Goal: Task Accomplishment & Management: Manage account settings

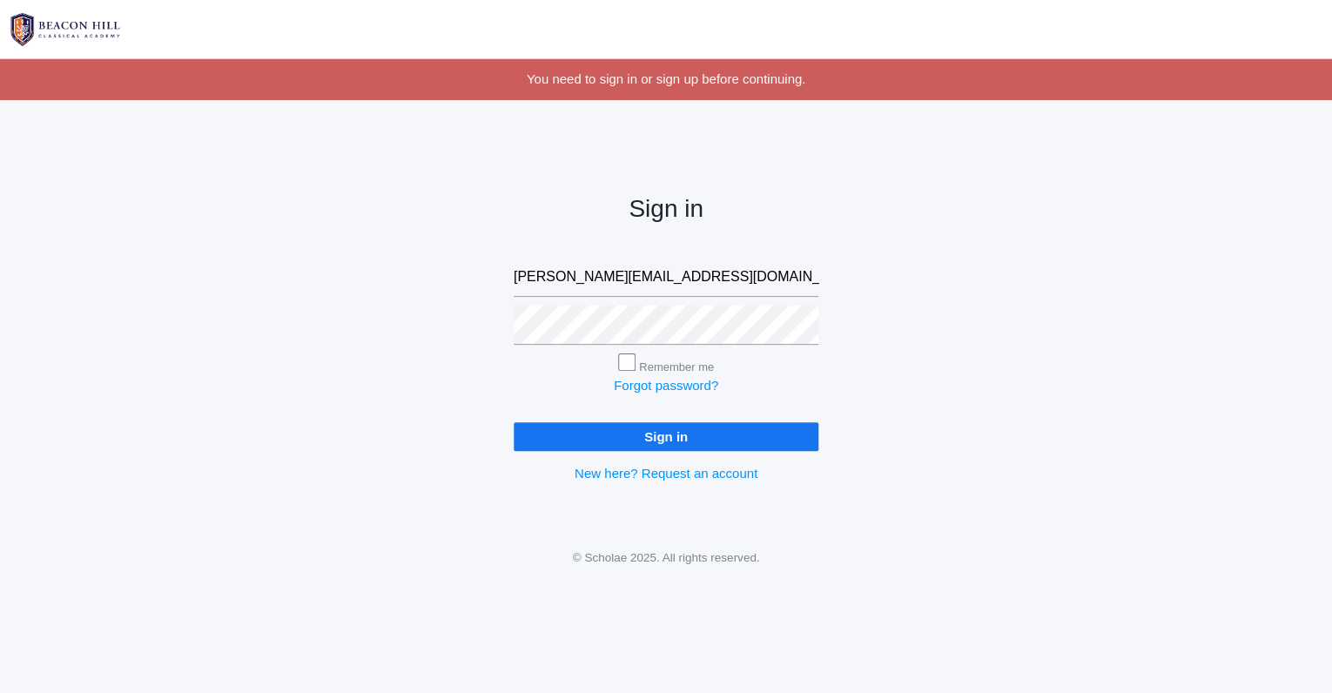
type input "rebecca@beaconhillclassical.org"
click at [683, 436] on input "Sign in" at bounding box center [666, 436] width 305 height 29
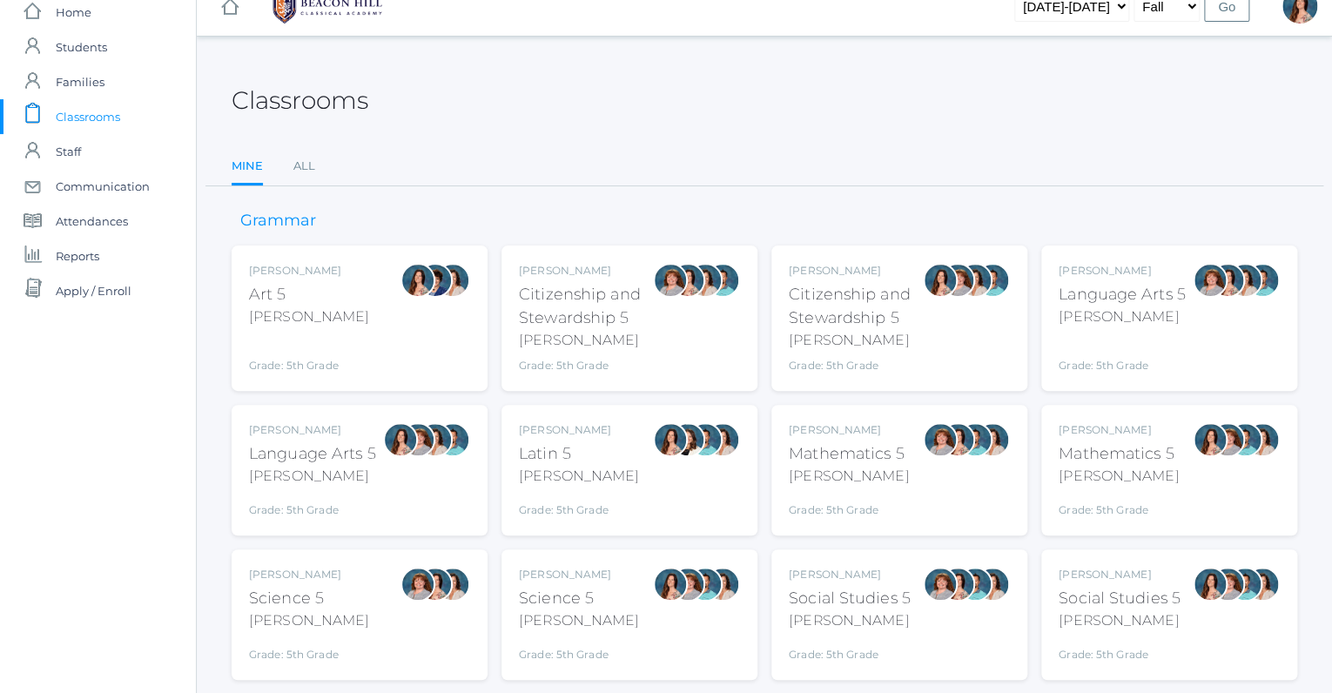
scroll to position [71, 0]
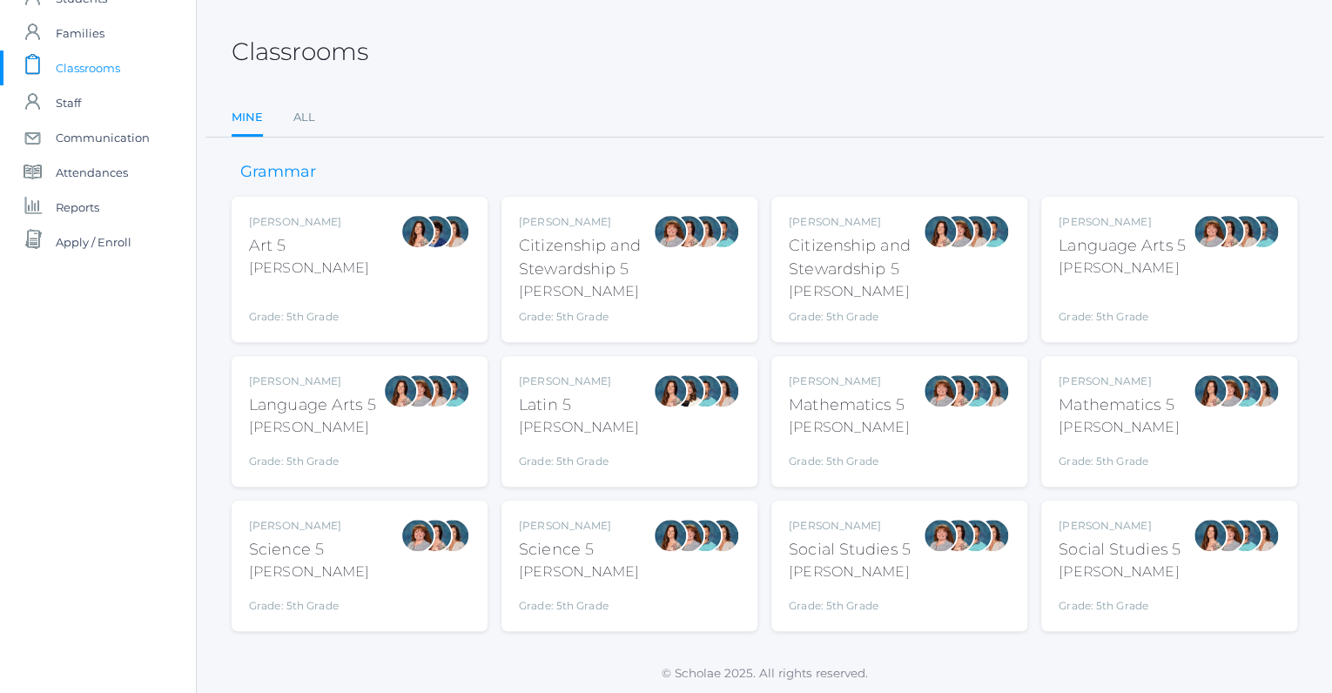
click at [369, 424] on div "Salazar" at bounding box center [312, 427] width 127 height 21
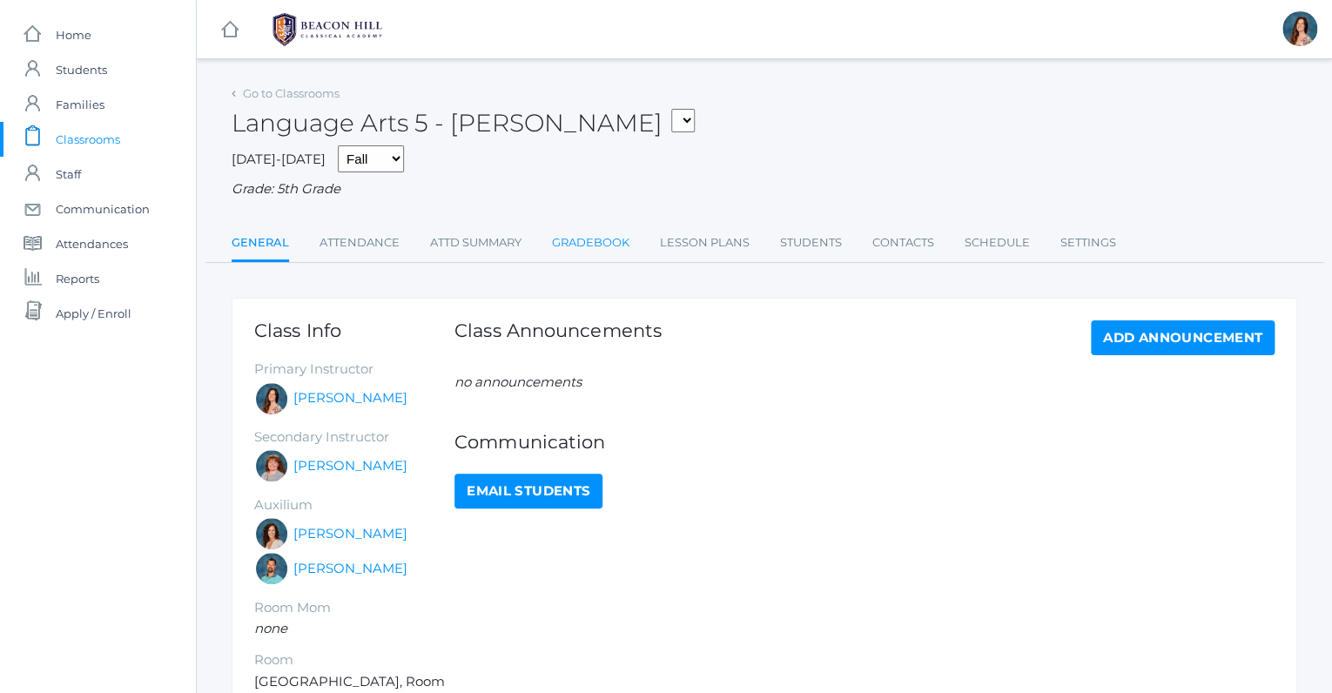
click at [589, 245] on link "Gradebook" at bounding box center [590, 242] width 77 height 35
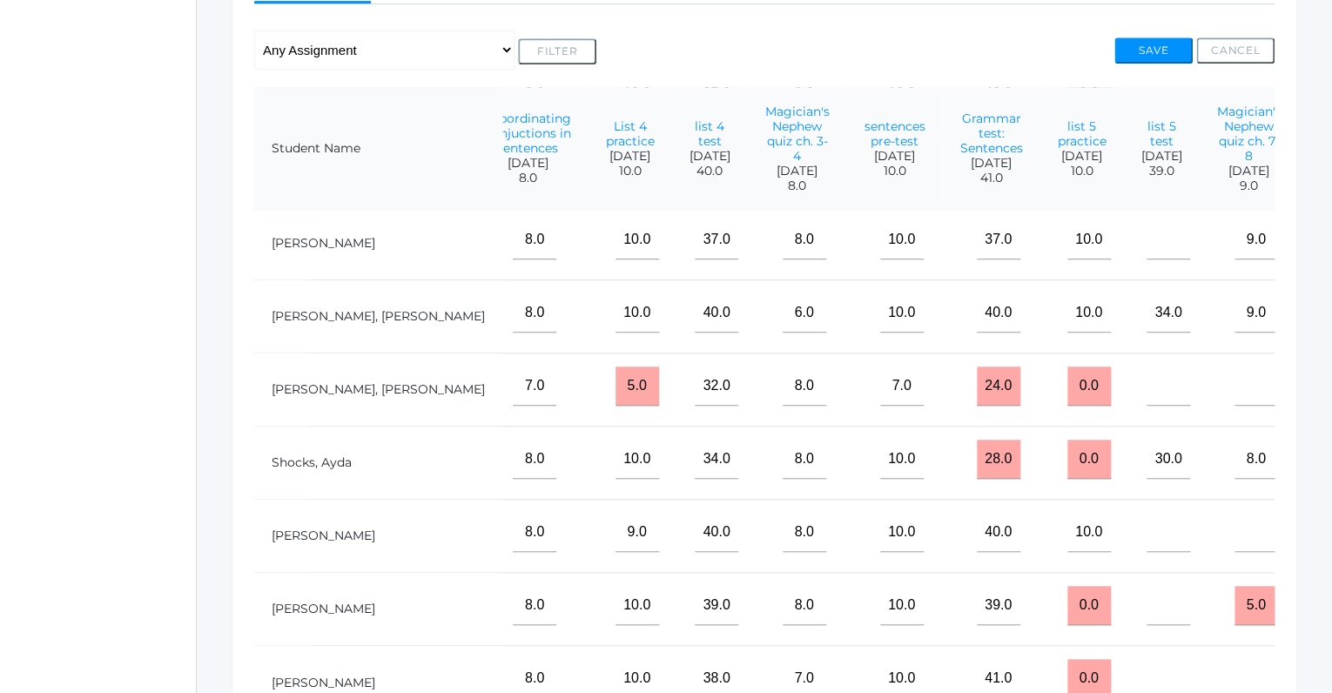
scroll to position [361, 0]
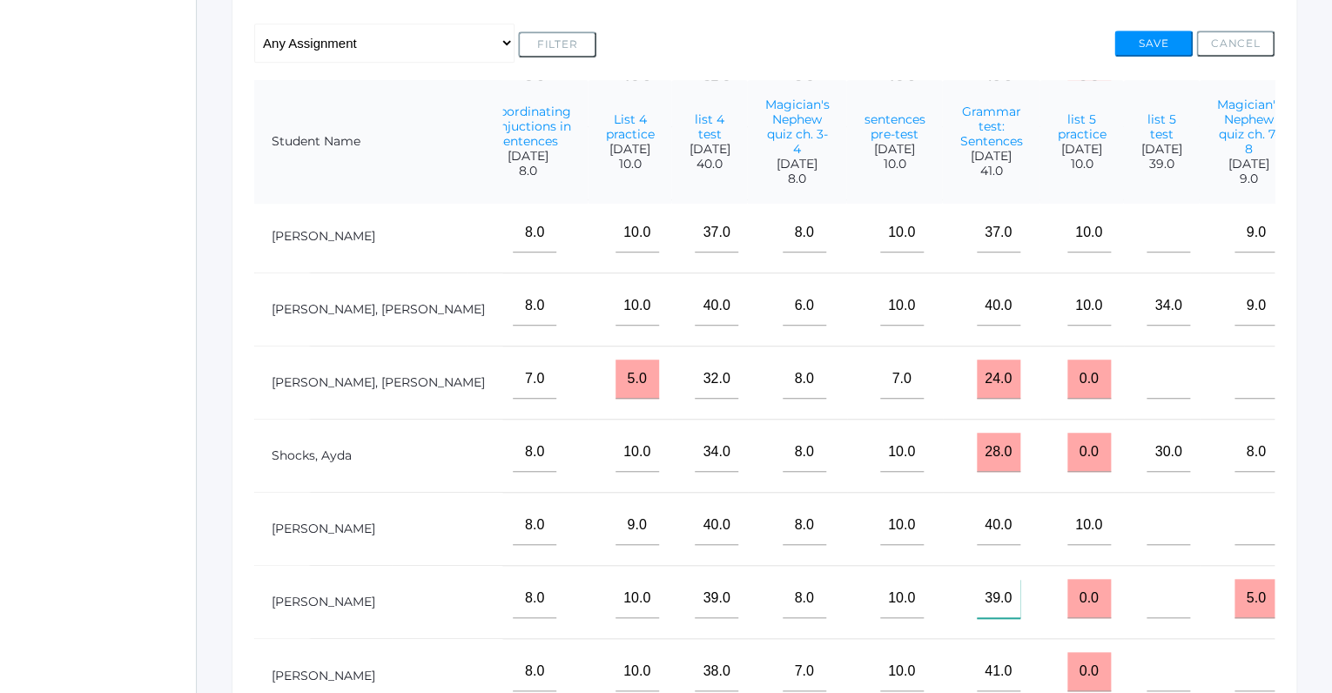
drag, startPoint x: 931, startPoint y: 586, endPoint x: 910, endPoint y: 588, distance: 21.0
click at [977, 588] on input"] "39.0" at bounding box center [999, 598] width 44 height 39
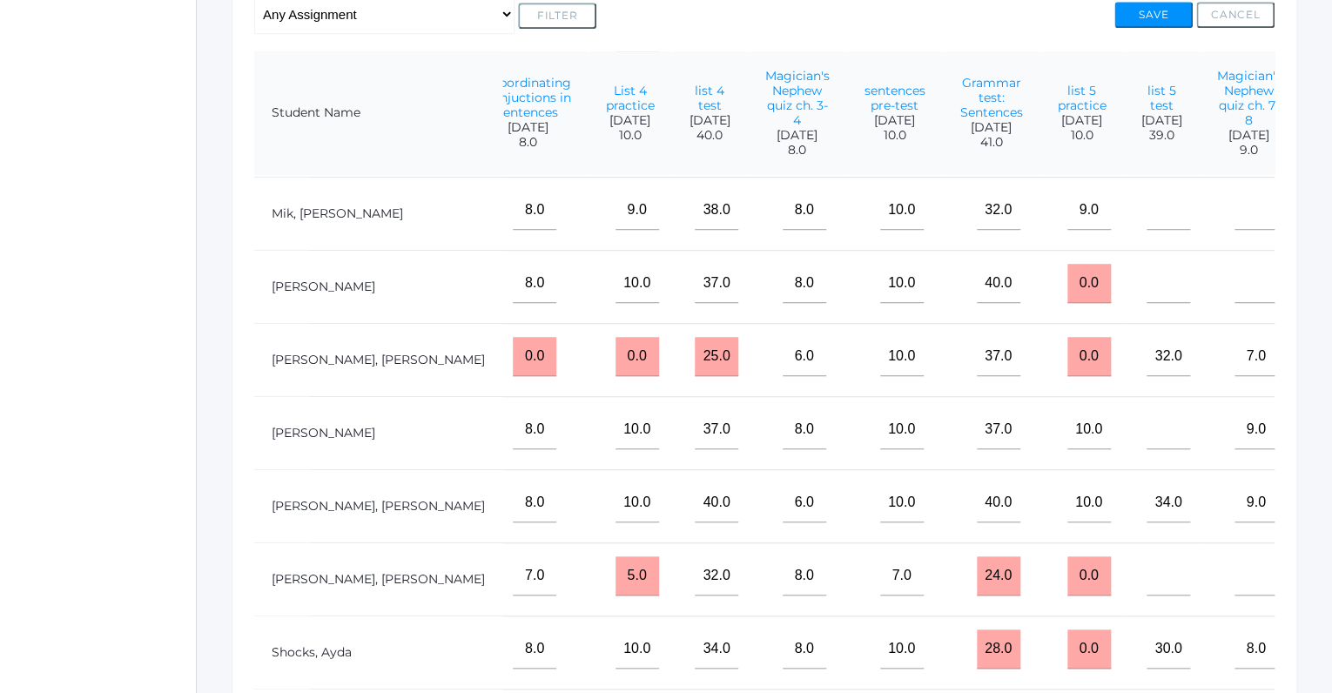
scroll to position [654, 1749]
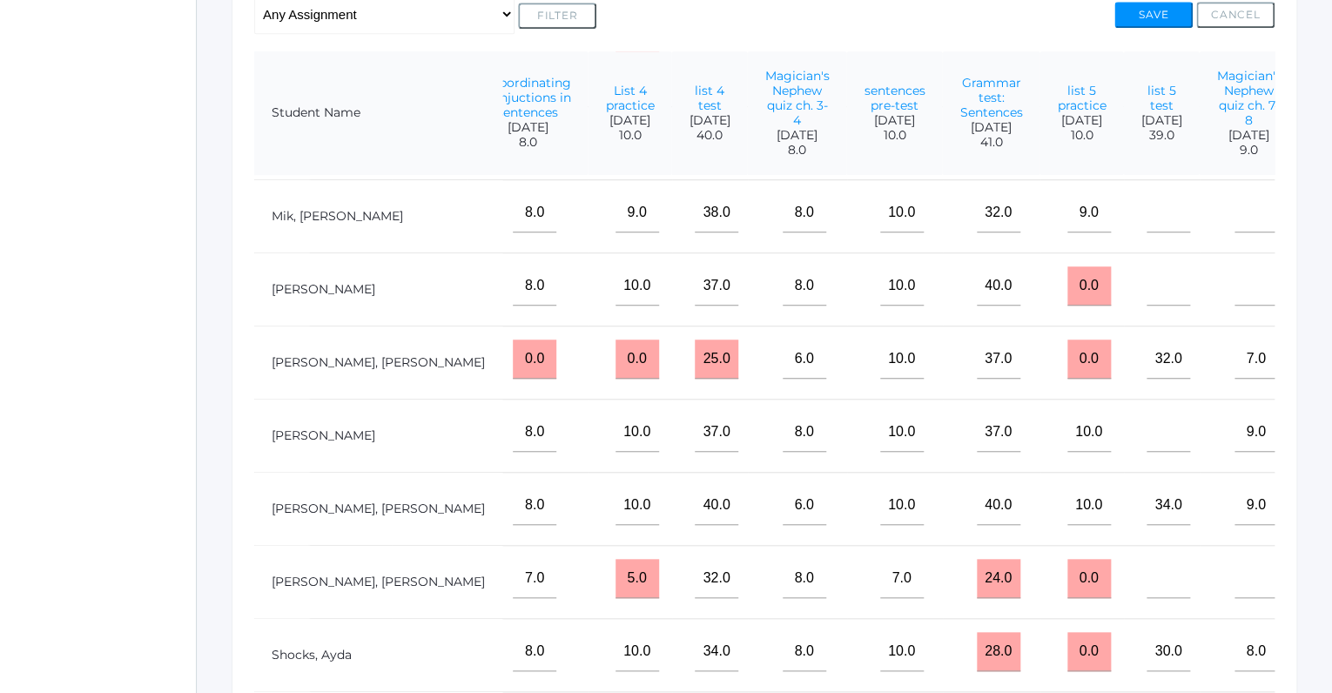
type input"] "40.0"
drag, startPoint x: 1040, startPoint y: 280, endPoint x: 1014, endPoint y: 280, distance: 26.1
click at [1067, 280] on input "0.0" at bounding box center [1089, 285] width 44 height 39
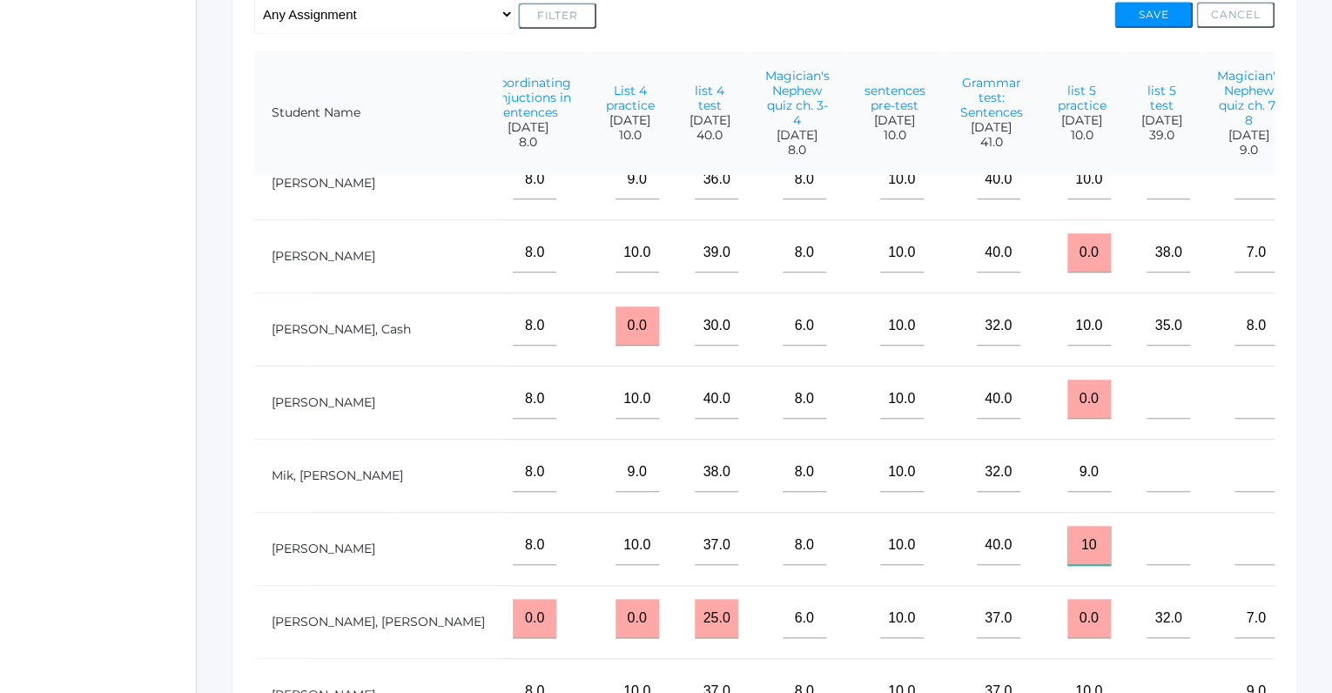
scroll to position [393, 1749]
type input "10"
drag, startPoint x: 1045, startPoint y: 395, endPoint x: 991, endPoint y: 396, distance: 54.0
click at [1067, 396] on input "0.0" at bounding box center [1089, 399] width 44 height 39
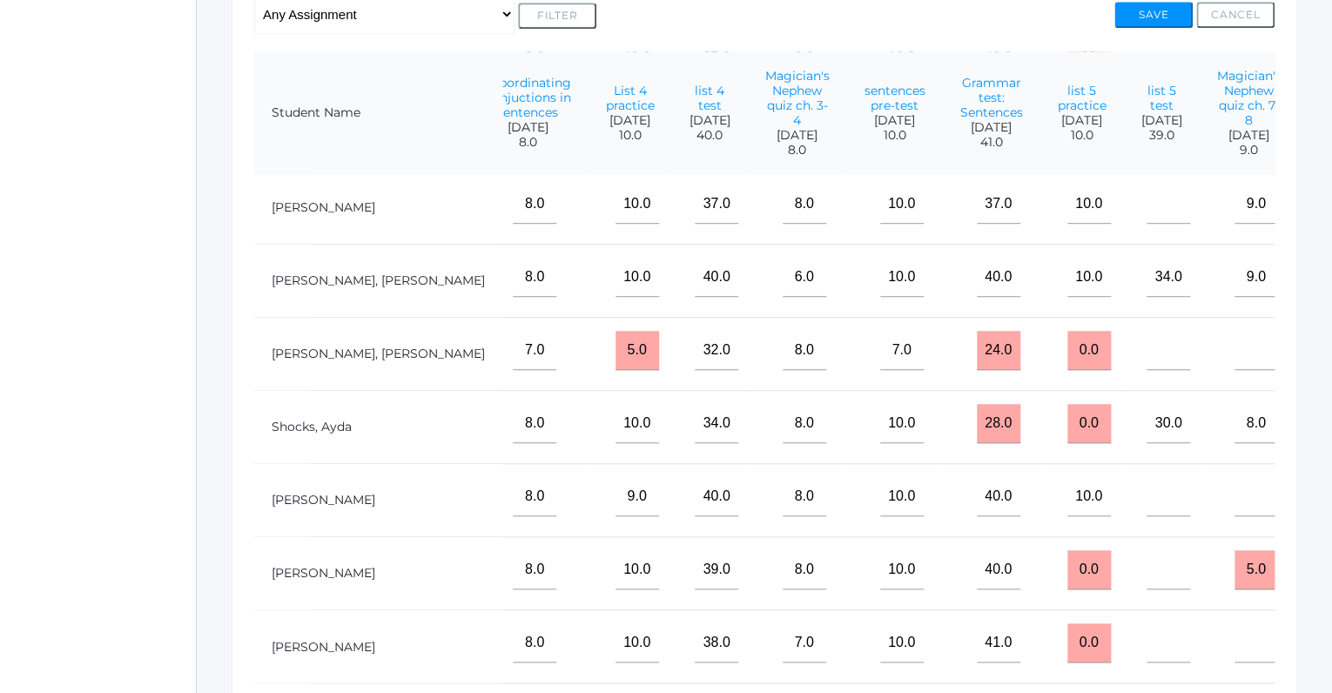
scroll to position [577, 0]
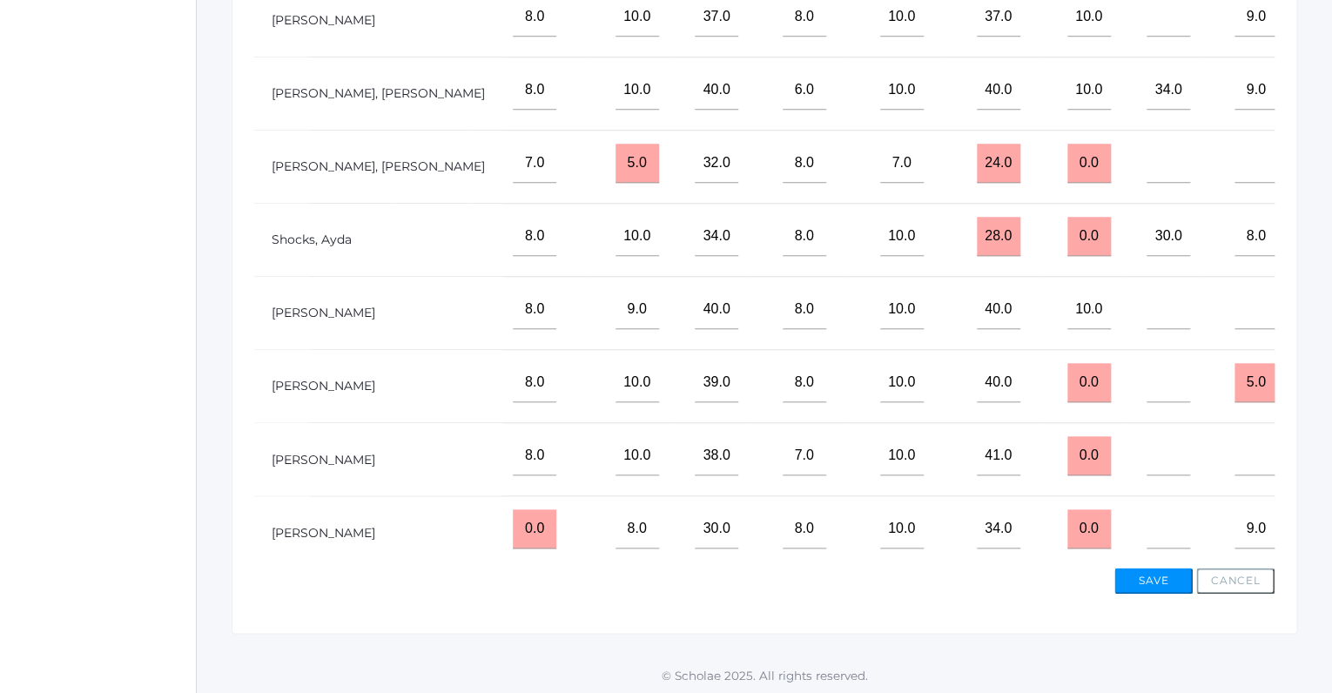
type input "10"
drag, startPoint x: 1042, startPoint y: 513, endPoint x: 1019, endPoint y: 525, distance: 25.7
click at [1067, 525] on input "0.0" at bounding box center [1089, 528] width 44 height 39
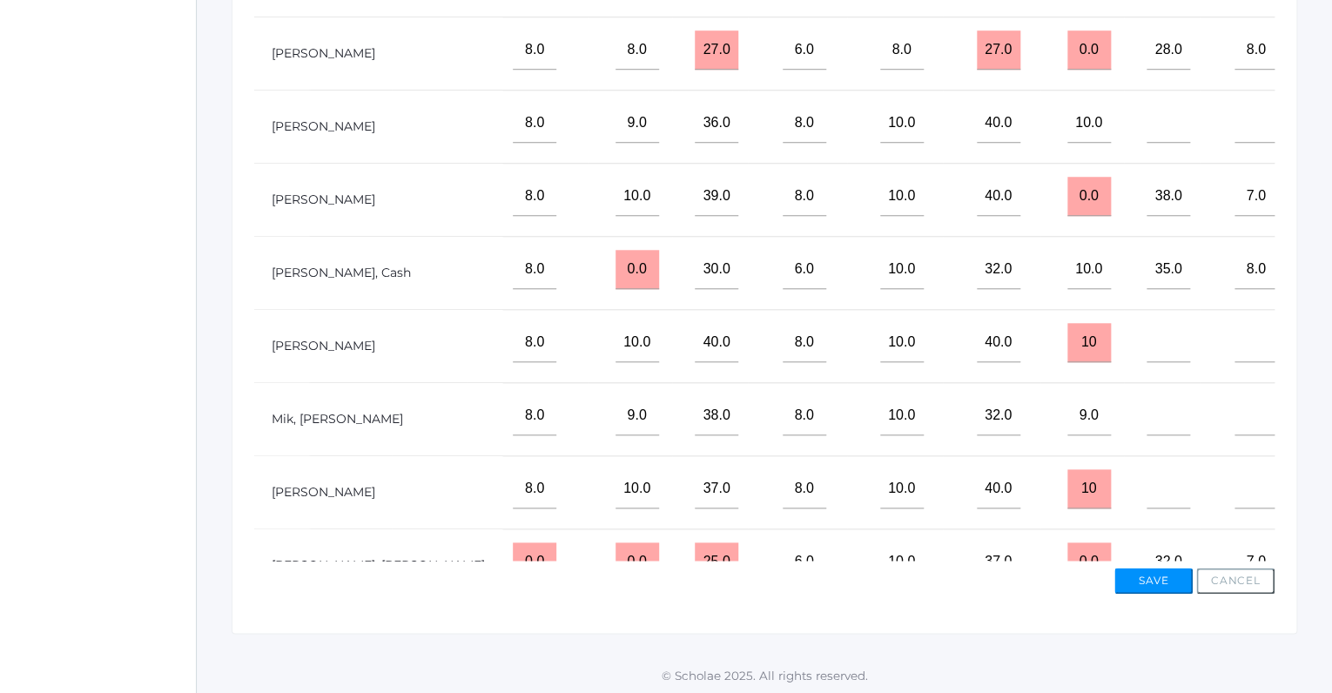
scroll to position [0, 1749]
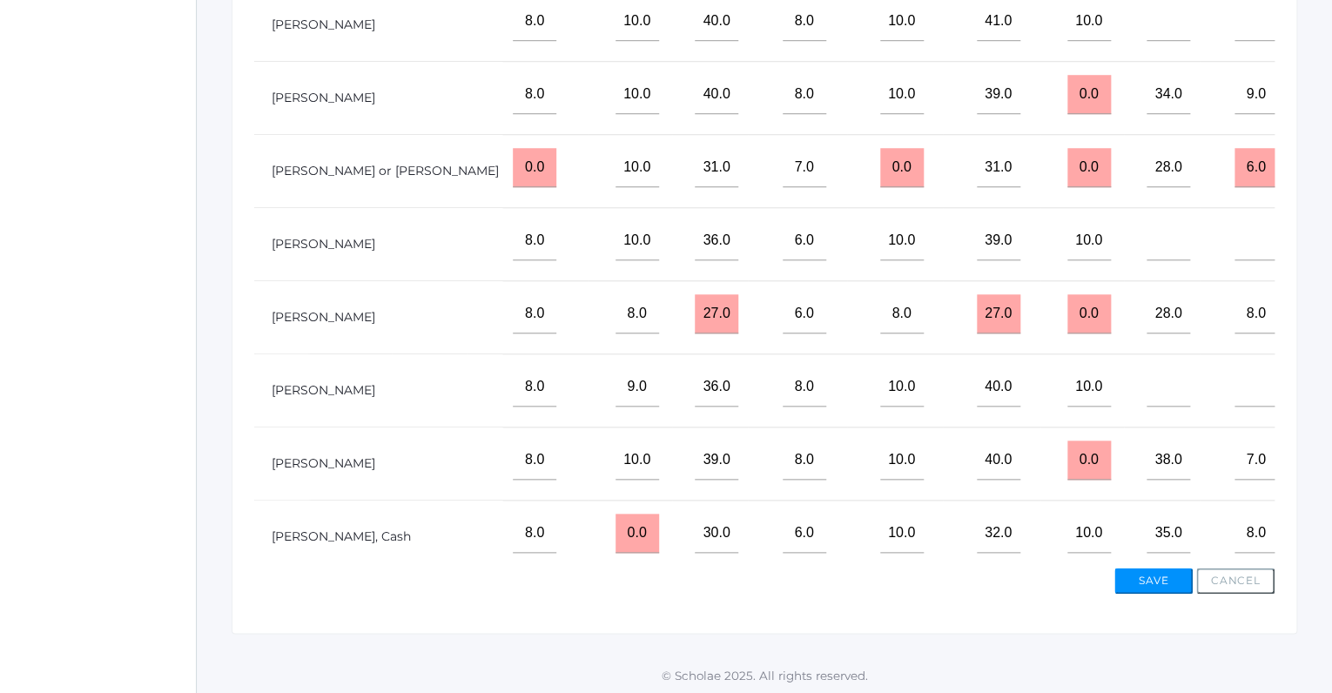
type input "8"
drag, startPoint x: 1039, startPoint y: 93, endPoint x: 1015, endPoint y: 91, distance: 24.5
click at [1067, 91] on input "0.0" at bounding box center [1089, 94] width 44 height 39
type input "10"
click at [1159, 568] on button "Save" at bounding box center [1153, 581] width 78 height 26
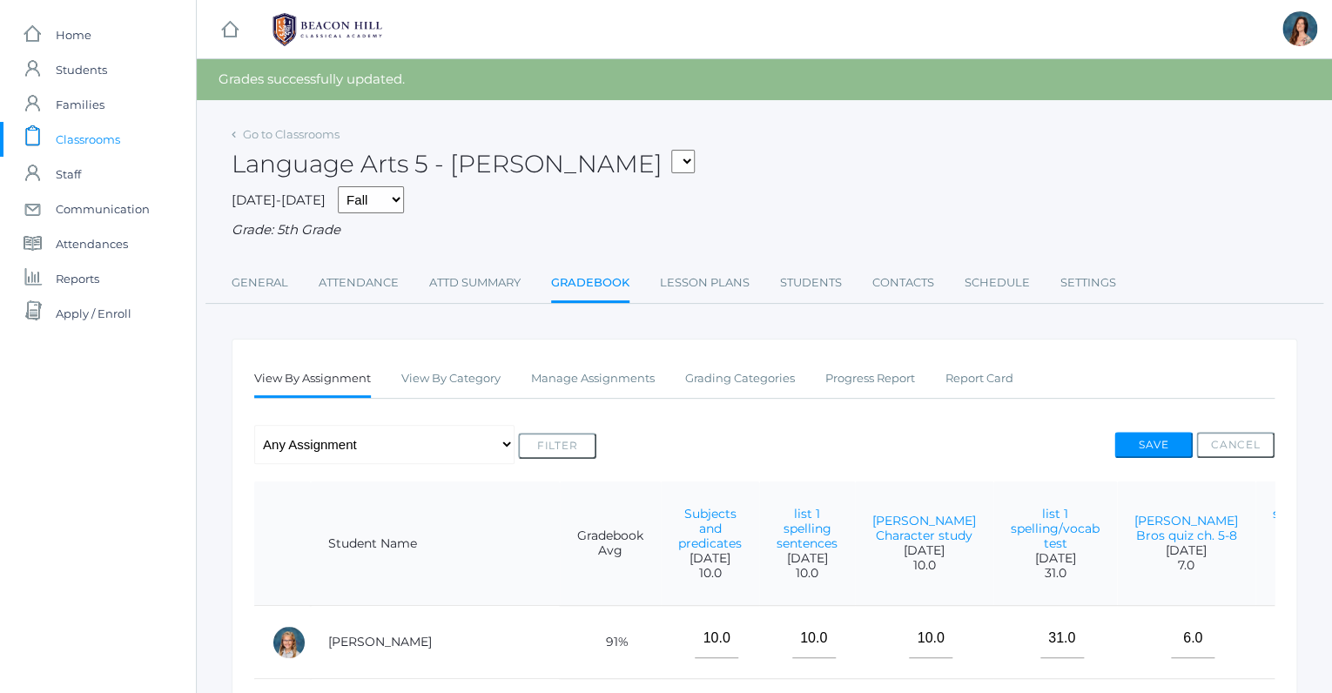
click at [671, 150] on select "05ART - Art 5 Salazar 05CITIZEN - Citizenship and Stewardship 5 Salazar 05CITIZ…" at bounding box center [683, 162] width 24 height 24
select select "1966"
click option "05SOCS - Social Studies 5 [PERSON_NAME]" at bounding box center [0, 0] width 0 height 0
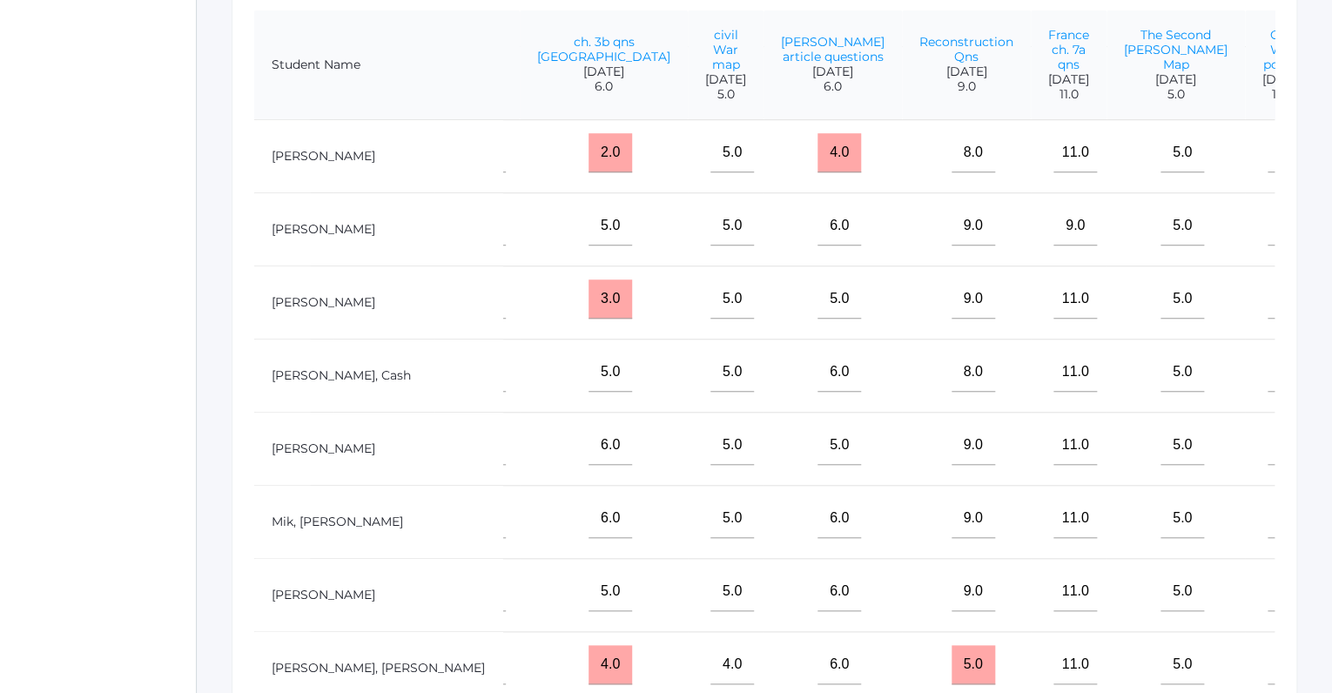
scroll to position [57, 0]
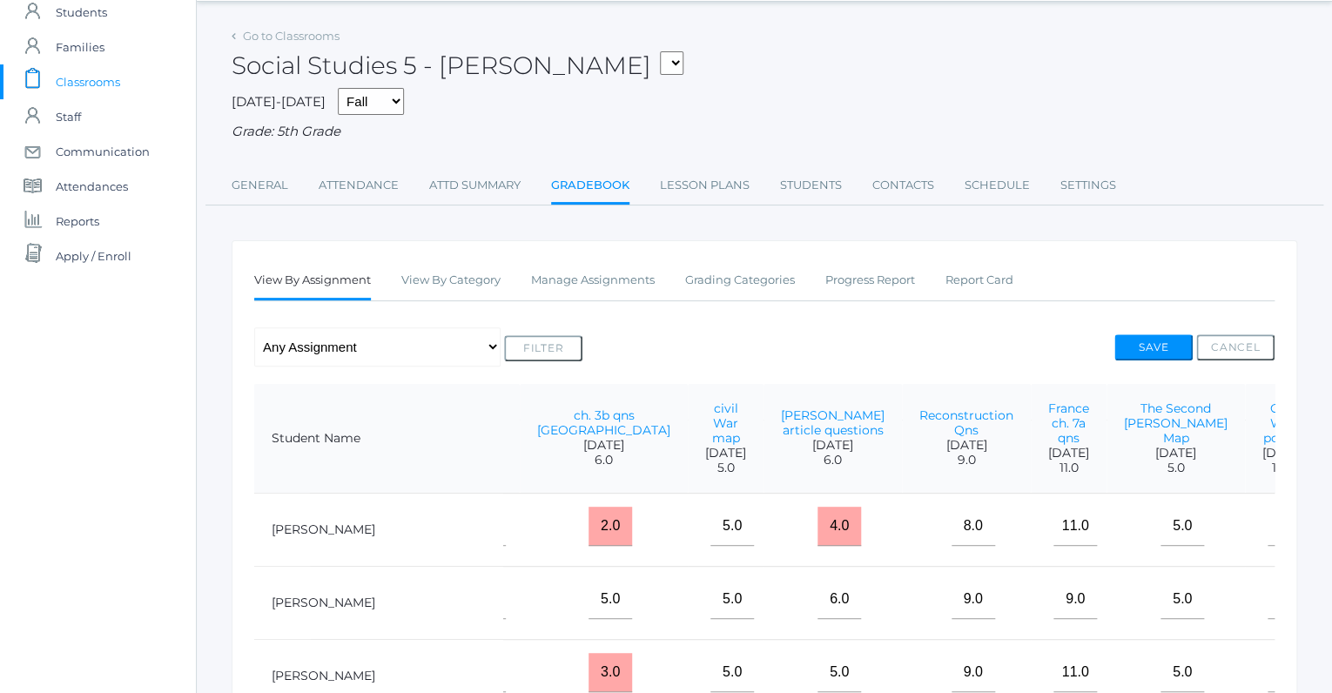
click at [660, 51] on select "05ART - Art 5 [PERSON_NAME] 05CITIZEN - Citizenship and Stewardship 5 [PERSON_N…" at bounding box center [672, 63] width 24 height 24
select select "1971"
click option "05MATH - Mathematics 5 [PERSON_NAME]" at bounding box center [0, 0] width 0 height 0
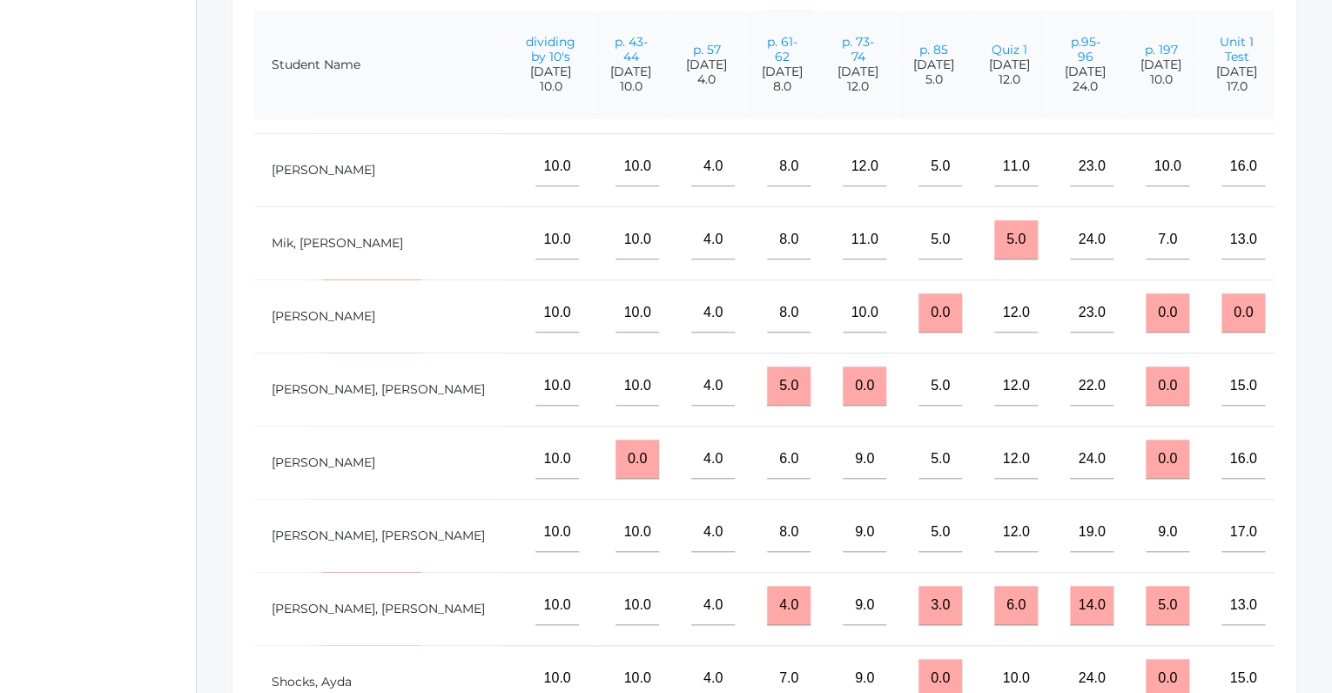
scroll to position [472, 397]
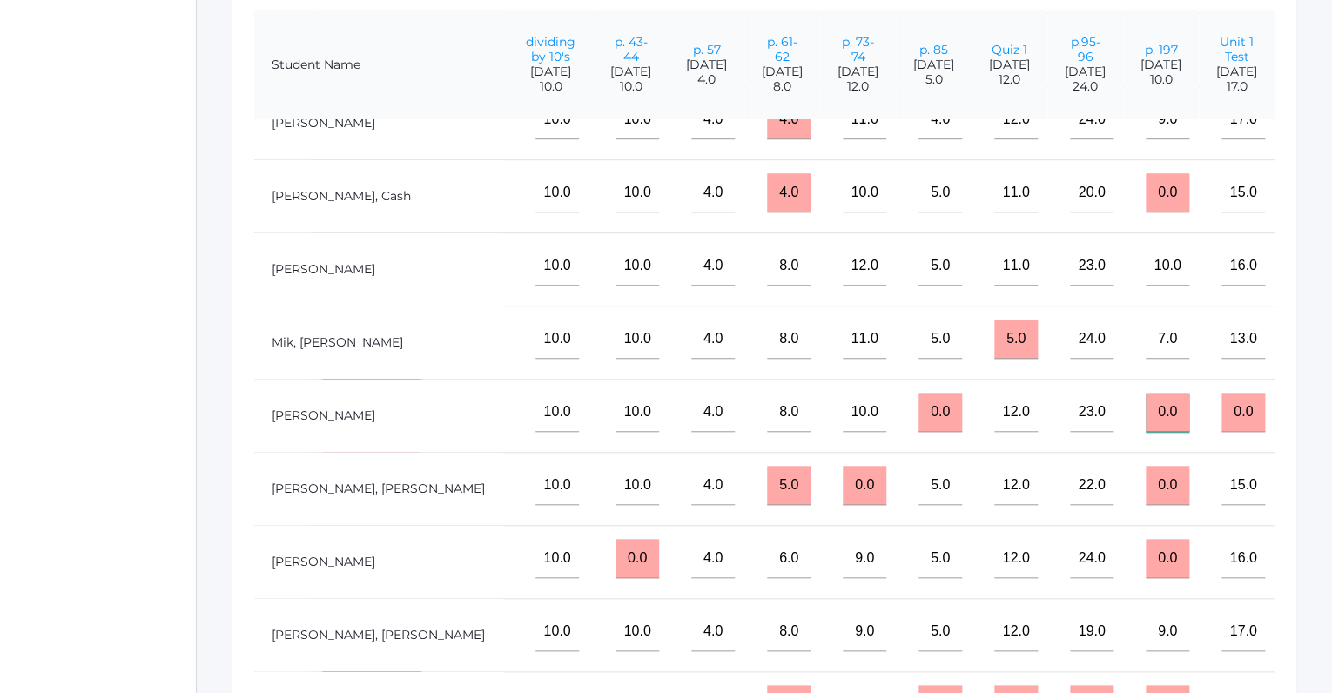
drag, startPoint x: 1147, startPoint y: 403, endPoint x: 1118, endPoint y: 400, distance: 28.9
click at [1145, 400] on input "0.0" at bounding box center [1167, 412] width 44 height 39
click at [1145, 400] on input "10" at bounding box center [1167, 412] width 44 height 39
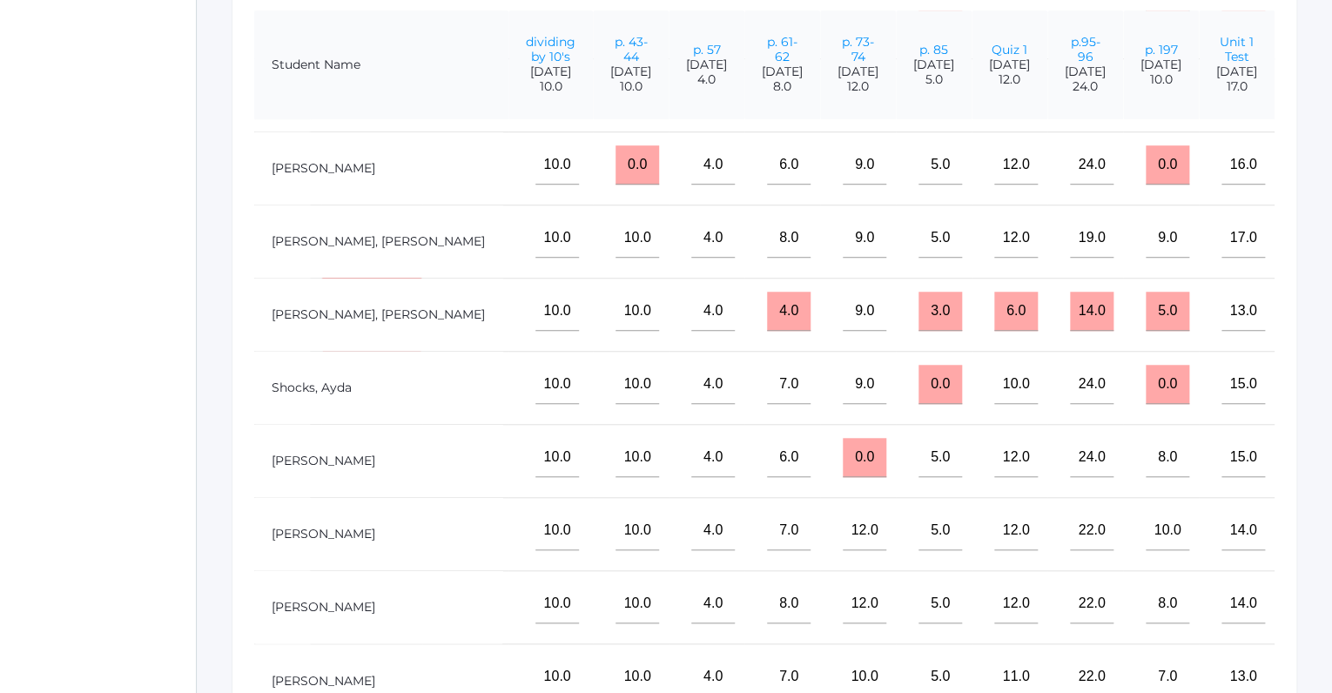
scroll to position [867, 397]
type input "10"
drag, startPoint x: 1145, startPoint y: 158, endPoint x: 1114, endPoint y: 152, distance: 31.1
click at [1145, 152] on input "0.0" at bounding box center [1167, 163] width 44 height 39
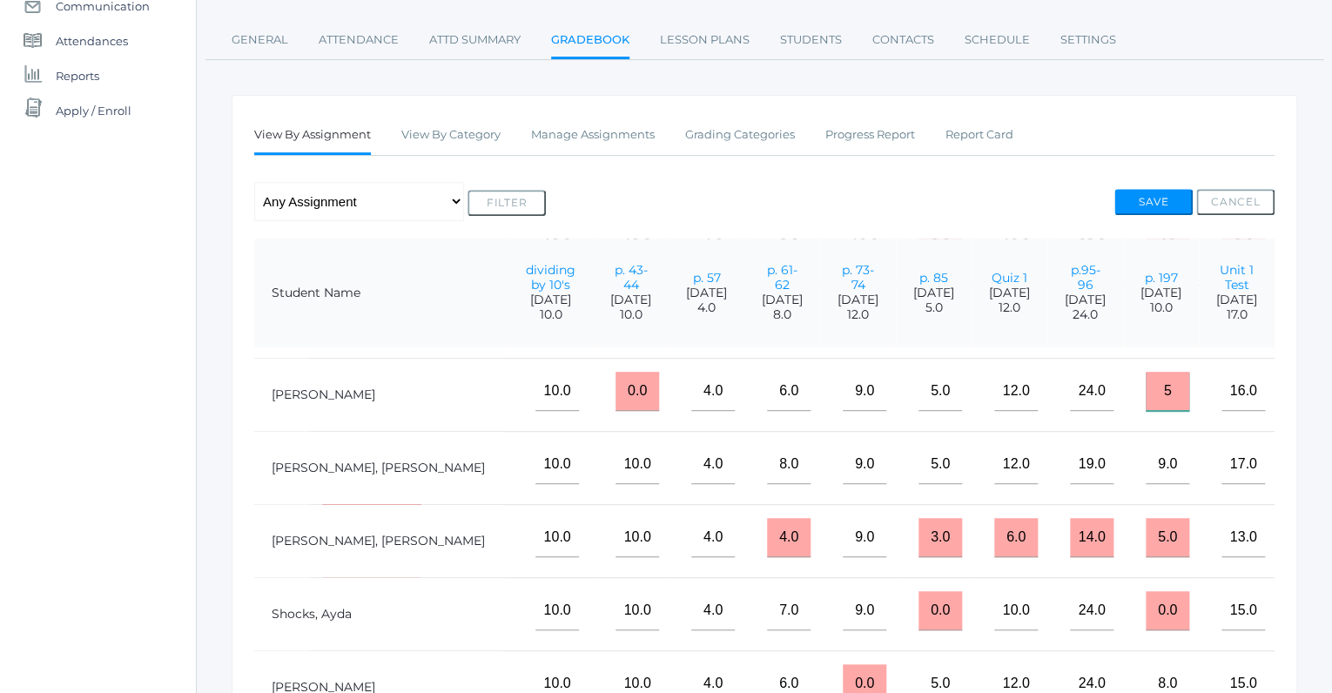
scroll to position [146, 0]
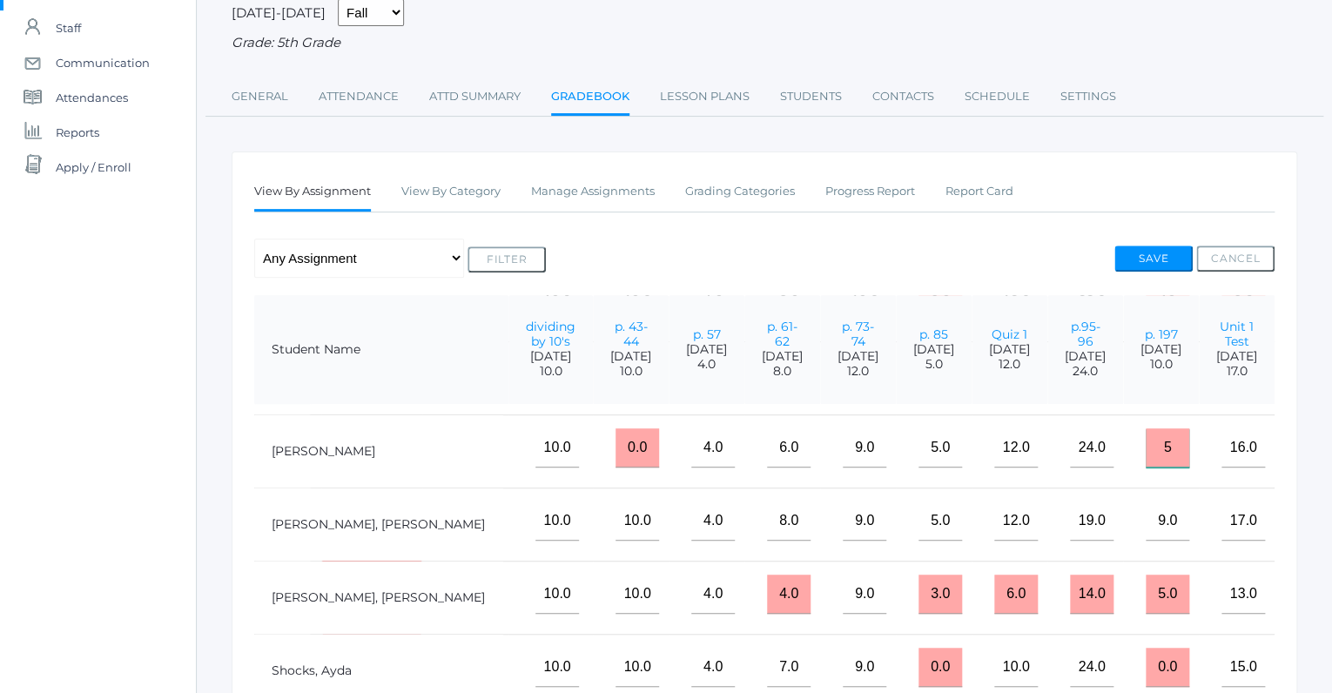
type input "5"
click at [1047, 467] on td "24.0" at bounding box center [1085, 450] width 76 height 73
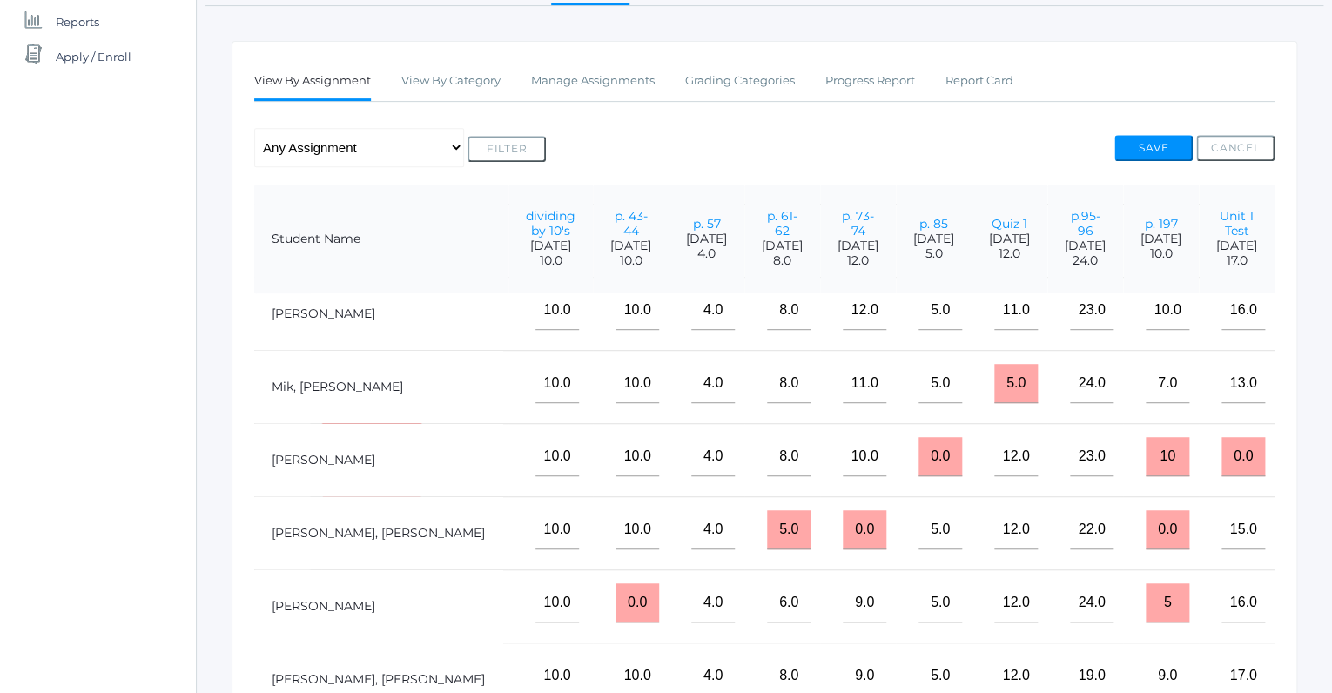
scroll to position [390, 0]
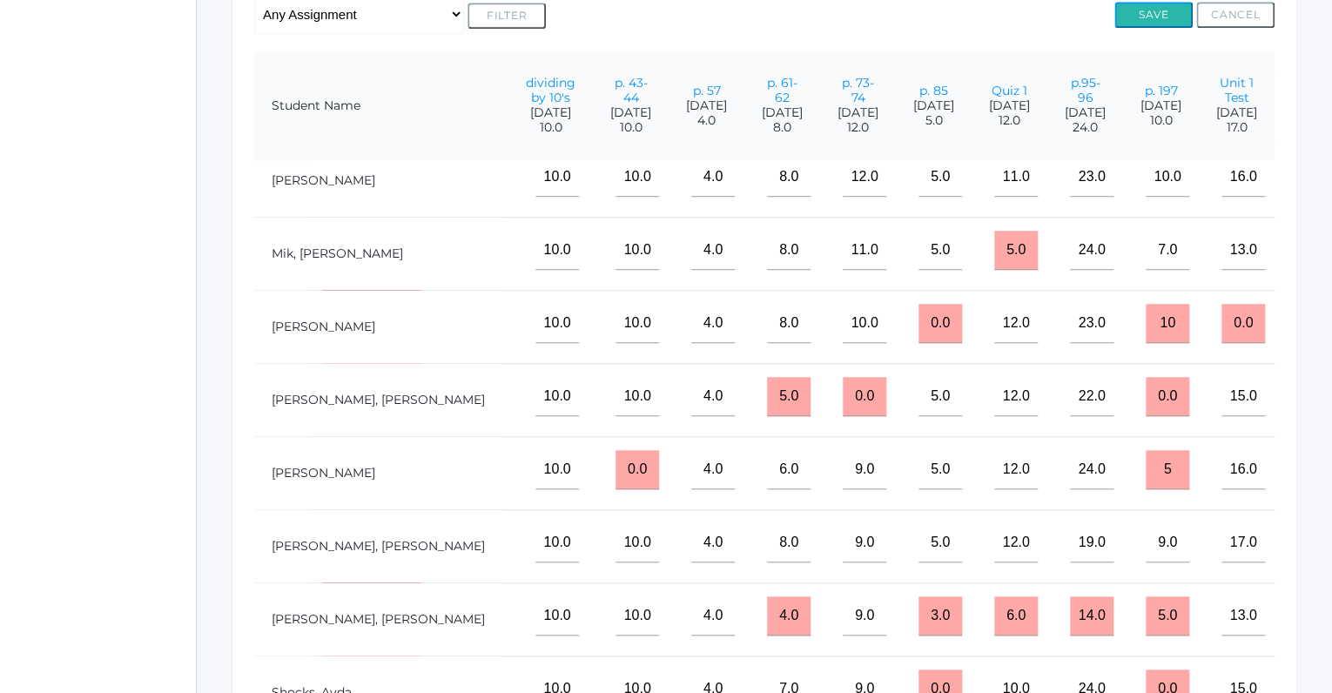
click at [1151, 9] on button "Save" at bounding box center [1153, 15] width 78 height 26
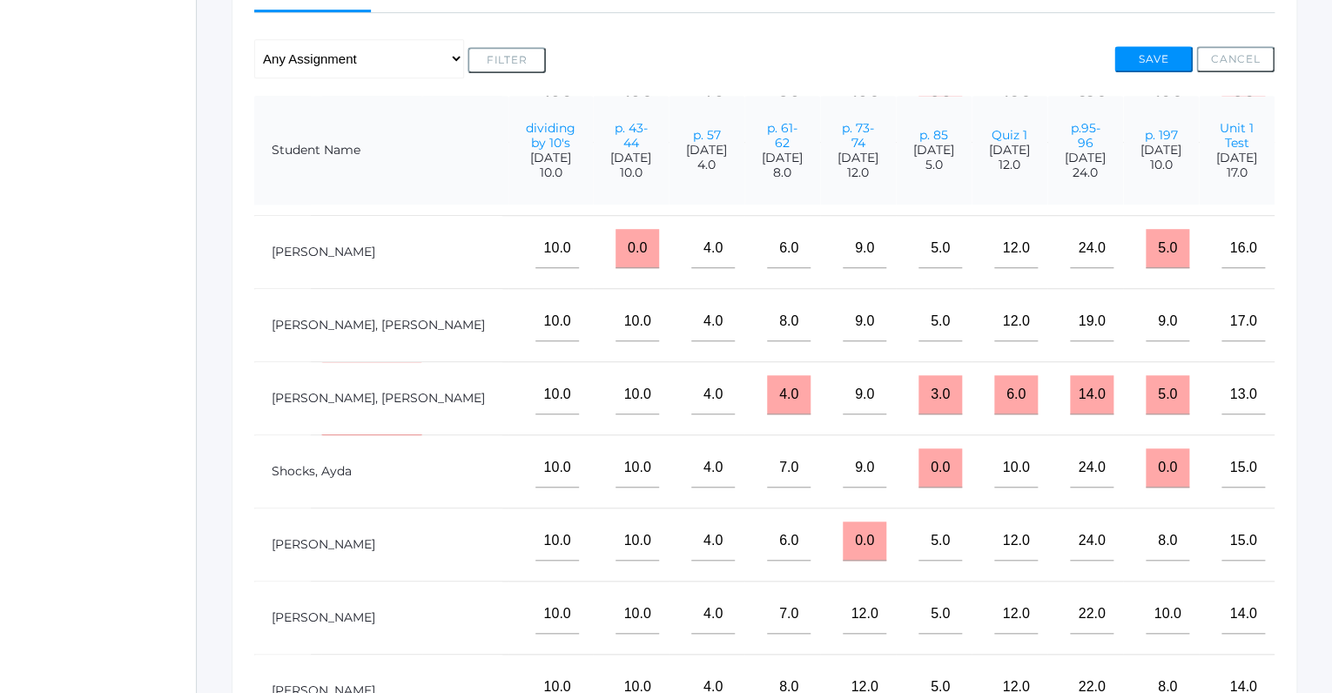
scroll to position [387, 0]
drag, startPoint x: 1139, startPoint y: 455, endPoint x: 1108, endPoint y: 455, distance: 31.3
click at [1145, 455] on input "0.0" at bounding box center [1167, 466] width 44 height 39
click at [1123, 455] on td "0.0" at bounding box center [1161, 469] width 76 height 73
click at [1145, 454] on input "0.0" at bounding box center [1167, 466] width 44 height 39
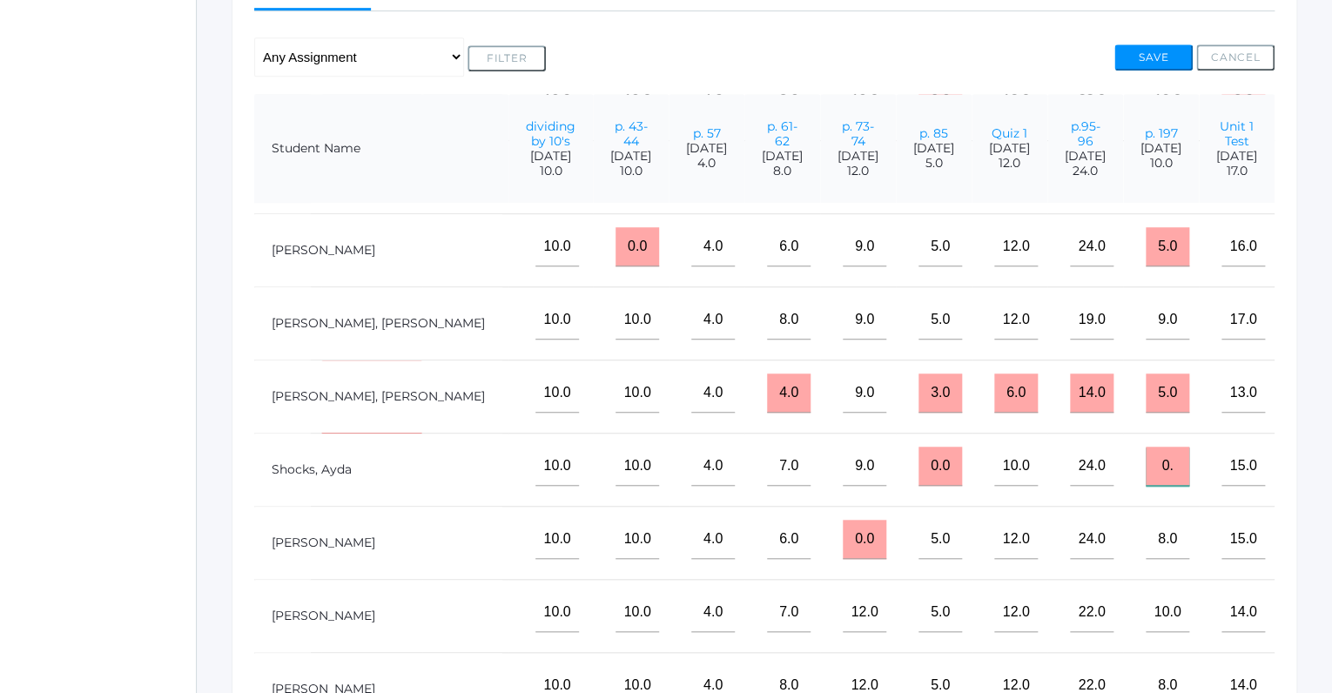
type input "0"
type input "10"
click at [1150, 51] on button "Save" at bounding box center [1153, 57] width 78 height 26
